Goal: Task Accomplishment & Management: Manage account settings

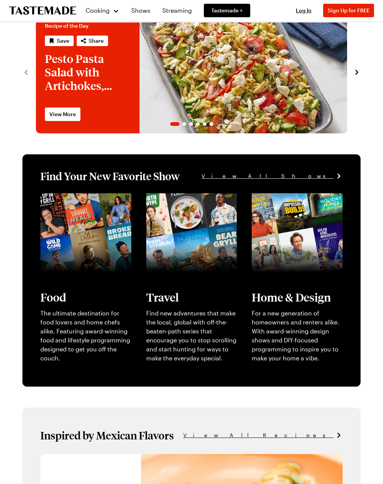
click at [363, 13] on button "Sign Up for FREE" at bounding box center [349, 10] width 51 height 13
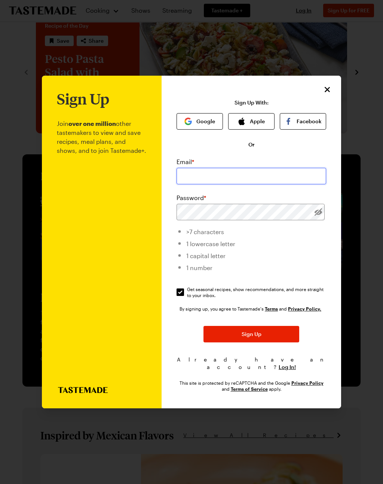
click at [190, 169] on input "email" at bounding box center [252, 176] width 150 height 16
type input "[EMAIL_ADDRESS][DOMAIN_NAME]"
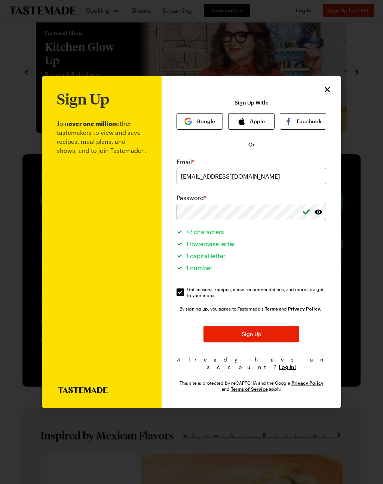
click at [178, 288] on input "Get seasonal recipes, show recommendations, and more straight to your inbox. Ge…" at bounding box center [180, 291] width 7 height 7
checkbox input "false"
click at [226, 333] on button "Sign Up" at bounding box center [252, 334] width 96 height 16
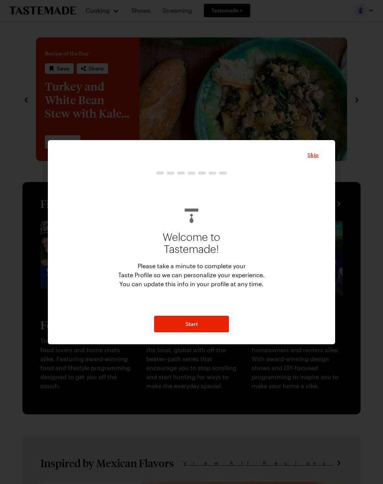
click at [198, 326] on button "Start" at bounding box center [191, 324] width 75 height 16
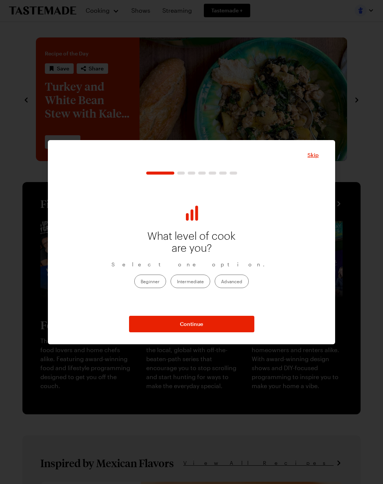
click at [220, 330] on button "Continue" at bounding box center [191, 324] width 125 height 16
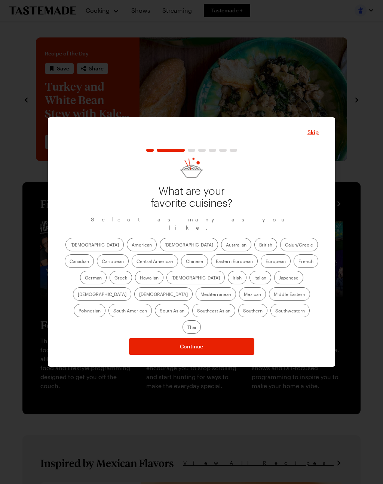
click at [319, 136] on span "Skip" at bounding box center [313, 131] width 11 height 7
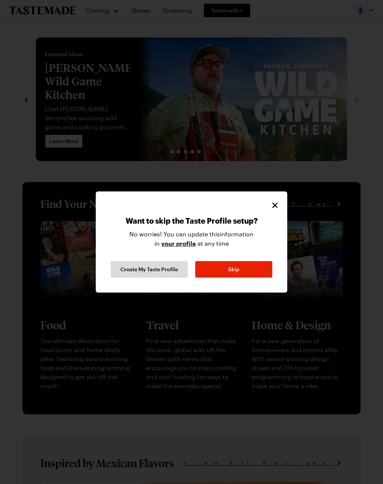
click at [260, 267] on button "Skip" at bounding box center [233, 269] width 77 height 16
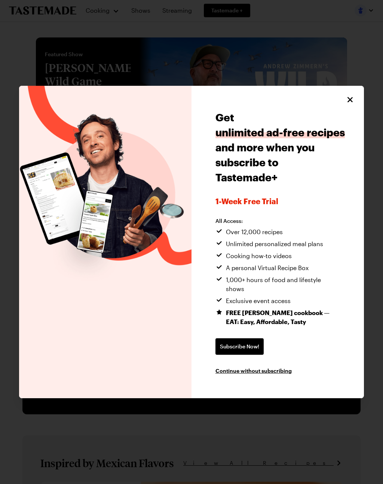
click at [268, 374] on div "Get unlimited ad-free recipes and more when you subscribe to Tastemade+ 1-week …" at bounding box center [278, 242] width 173 height 312
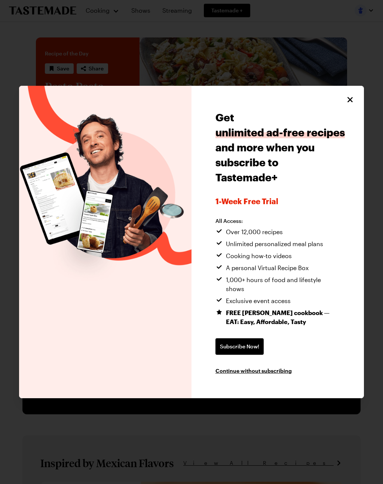
click at [277, 368] on span "Continue without subscribing" at bounding box center [254, 370] width 76 height 7
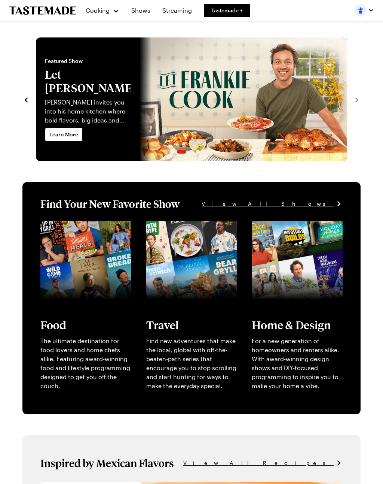
click at [231, 13] on span "Tastemade +" at bounding box center [227, 10] width 31 height 7
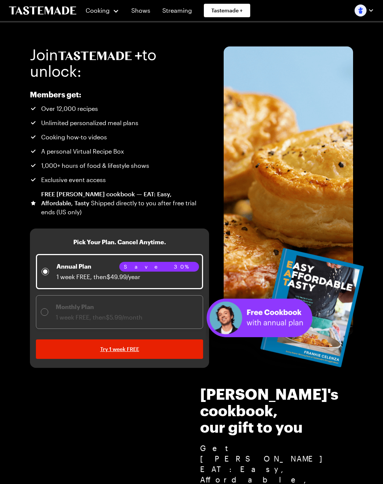
click at [15, 210] on div "Join to unlock: Members get: Over 12,000 recipes Unlimited personalized meal pl…" at bounding box center [191, 194] width 383 height 345
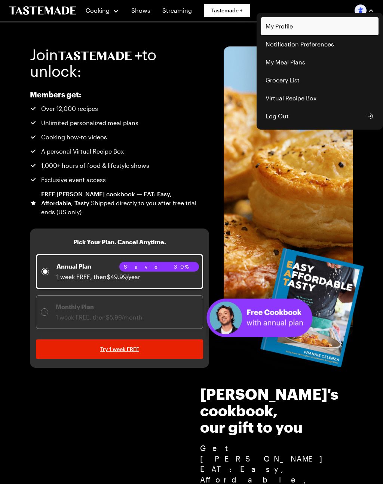
click at [354, 26] on link "My Profile" at bounding box center [320, 26] width 118 height 18
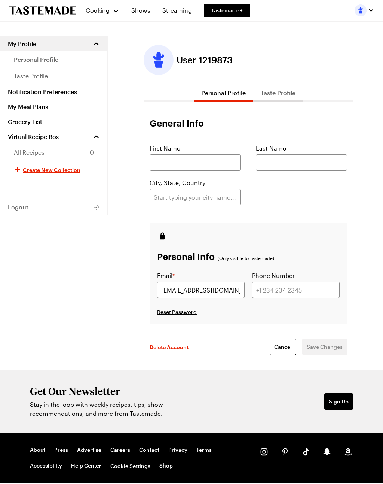
click at [237, 14] on span "Tastemade +" at bounding box center [227, 10] width 31 height 7
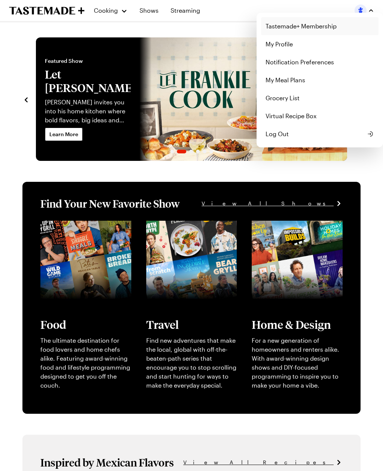
click at [338, 29] on link "Tastemade+ Membership" at bounding box center [320, 26] width 118 height 18
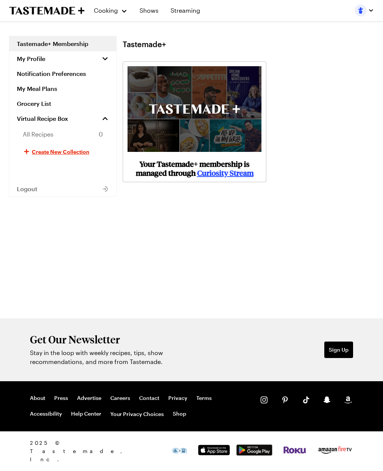
click at [24, 62] on span "My Profile" at bounding box center [31, 58] width 28 height 7
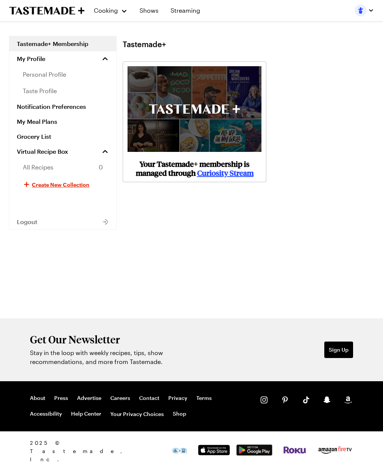
click at [30, 110] on link "Notification Preferences" at bounding box center [62, 106] width 107 height 15
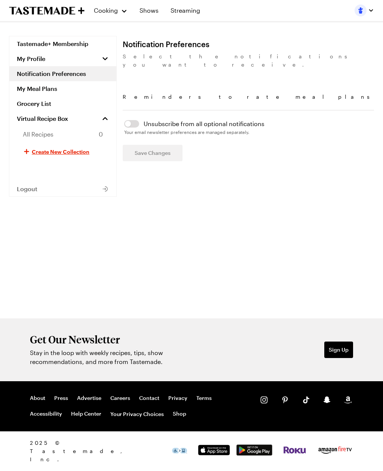
checkbox input "false"
click at [130, 120] on button "button" at bounding box center [131, 123] width 15 height 7
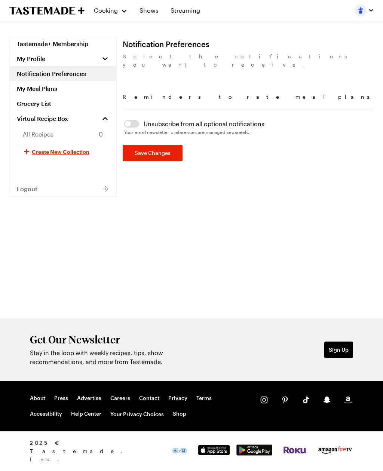
click at [154, 149] on span "Save Changes" at bounding box center [153, 152] width 36 height 7
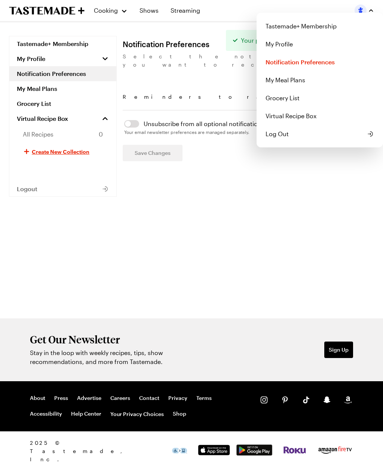
click at [309, 141] on button "Log Out" at bounding box center [320, 134] width 118 height 18
